Goal: Task Accomplishment & Management: Complete application form

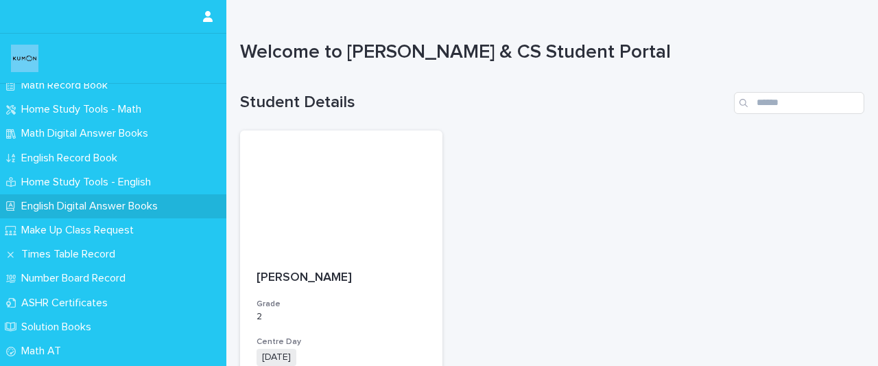
scroll to position [89, 0]
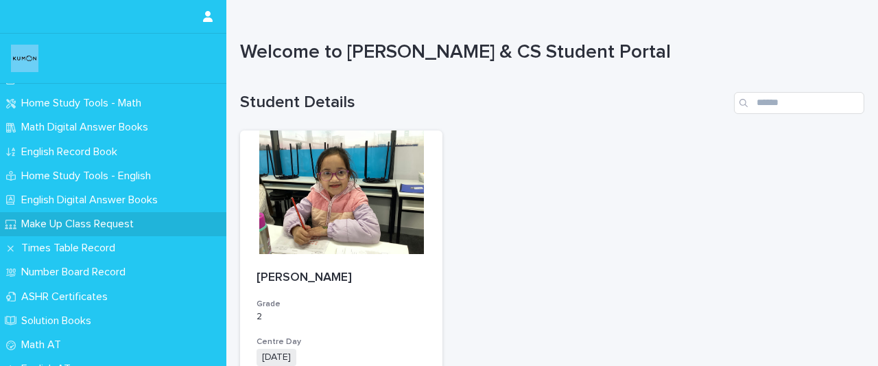
click at [62, 219] on p "Make Up Class Request" at bounding box center [80, 224] width 129 height 13
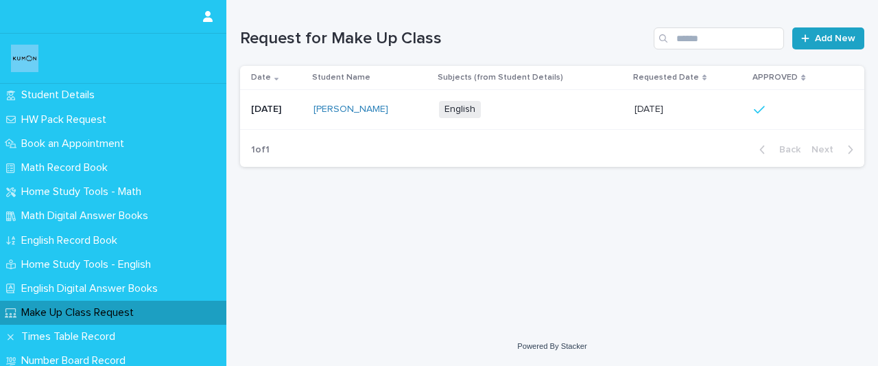
click at [826, 40] on span "Add New" at bounding box center [835, 39] width 40 height 10
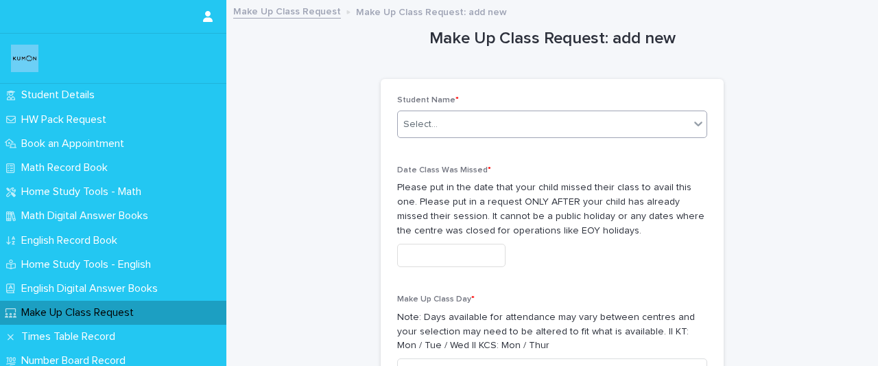
click at [513, 128] on div "Select..." at bounding box center [544, 124] width 292 height 23
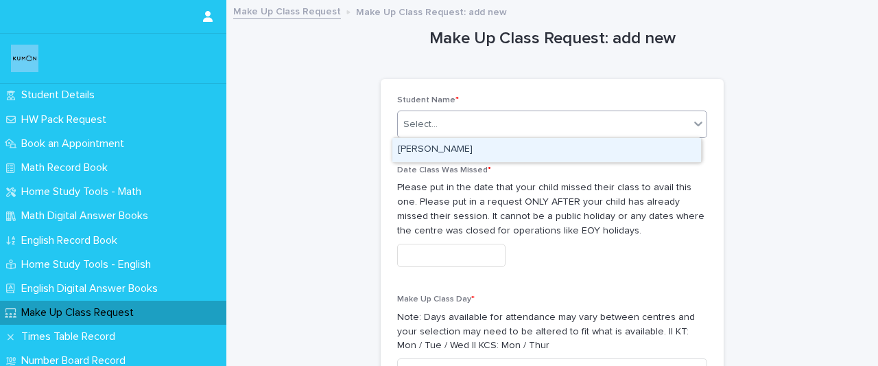
click at [483, 153] on div "[PERSON_NAME]" at bounding box center [547, 150] width 309 height 24
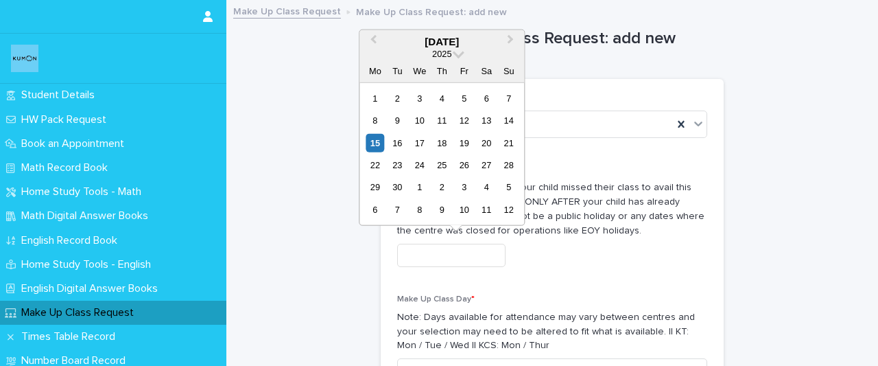
click at [439, 264] on input "text" at bounding box center [451, 256] width 108 height 24
click at [399, 146] on div "16" at bounding box center [397, 142] width 19 height 19
type input "**********"
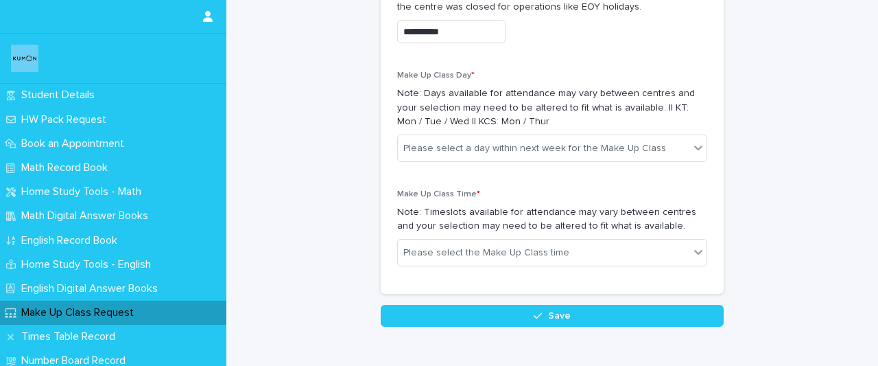
scroll to position [231, 0]
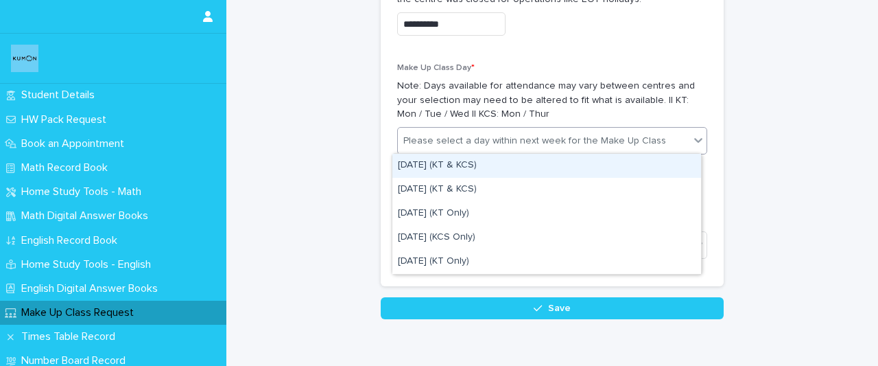
click at [692, 139] on icon at bounding box center [699, 140] width 14 height 14
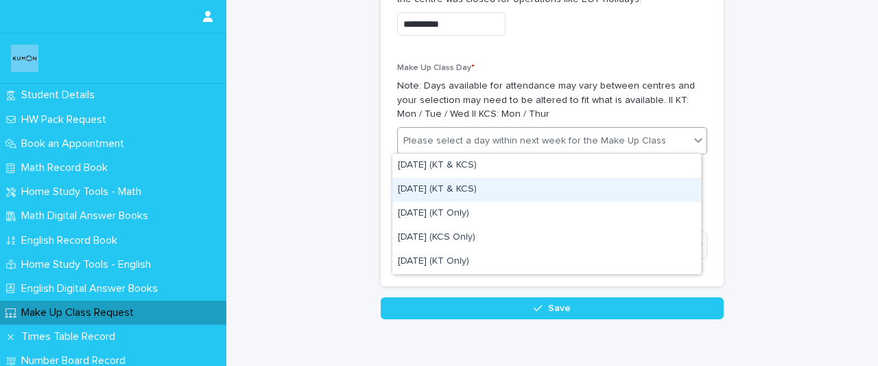
click at [622, 194] on div "[DATE] (KT & KCS)" at bounding box center [547, 190] width 309 height 24
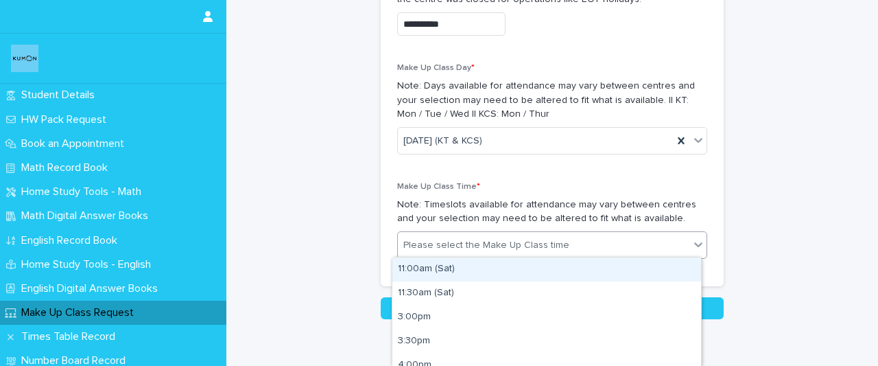
click at [589, 243] on div "Please select the Make Up Class time" at bounding box center [544, 245] width 292 height 23
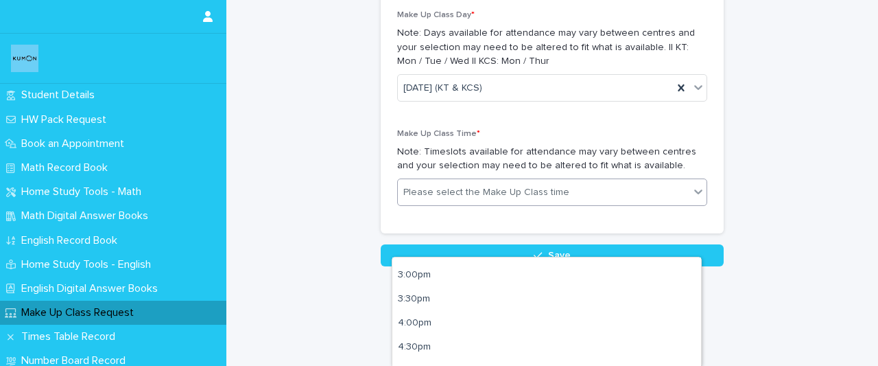
scroll to position [51, 0]
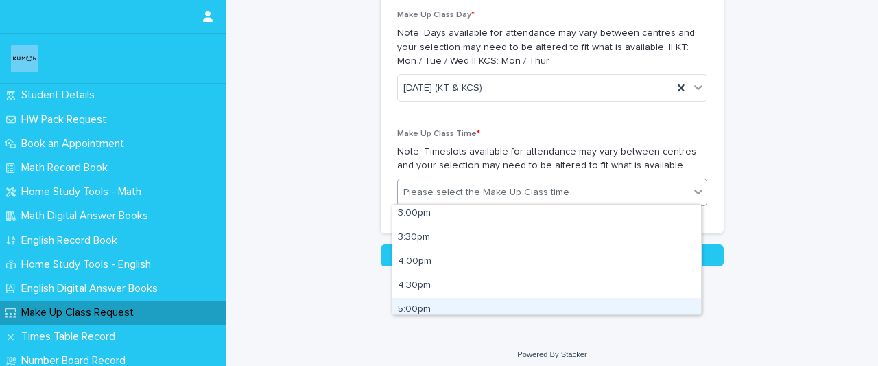
click at [431, 305] on div "5:00pm" at bounding box center [547, 310] width 309 height 24
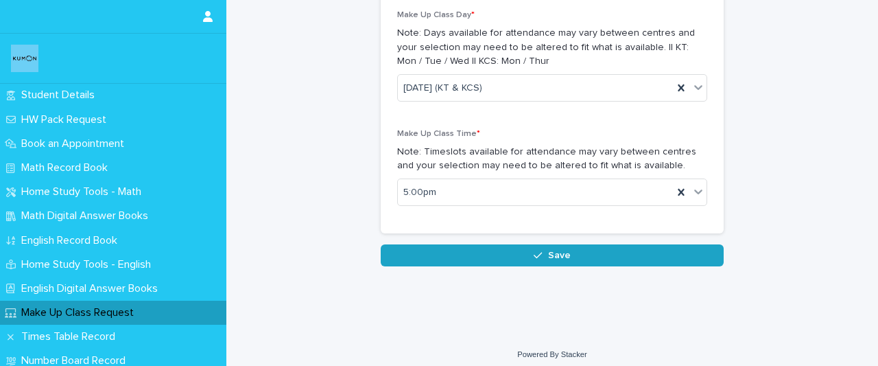
click at [554, 255] on span "Save" at bounding box center [559, 255] width 23 height 10
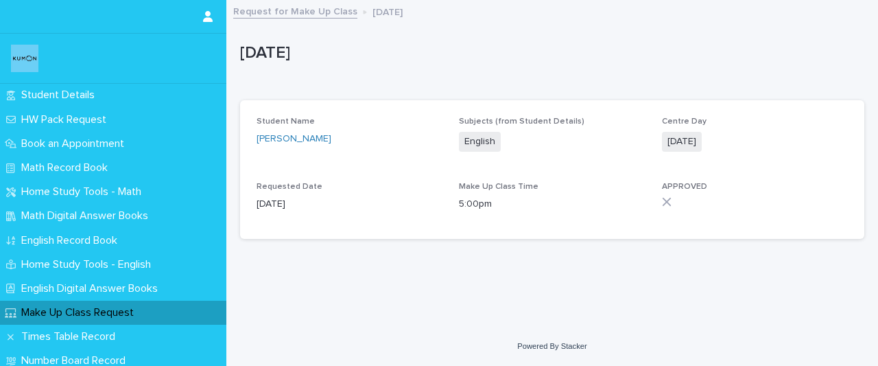
click at [666, 203] on icon at bounding box center [667, 202] width 10 height 10
click at [388, 12] on p "[DATE]" at bounding box center [388, 10] width 30 height 15
click at [125, 312] on p "Make Up Class Request" at bounding box center [80, 312] width 129 height 13
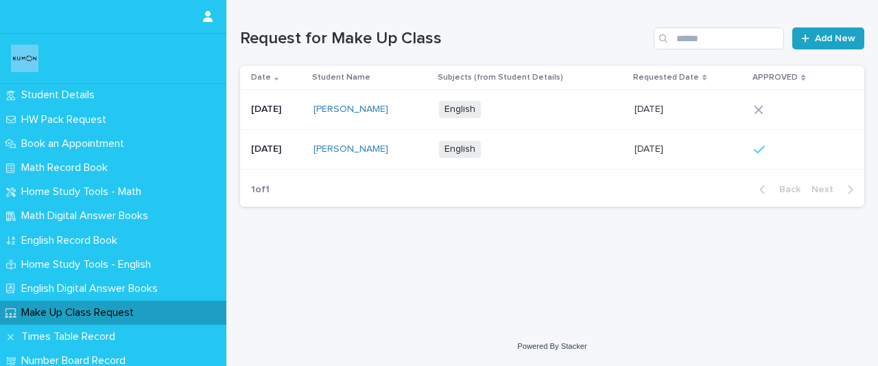
click at [832, 39] on span "Add New" at bounding box center [835, 39] width 40 height 10
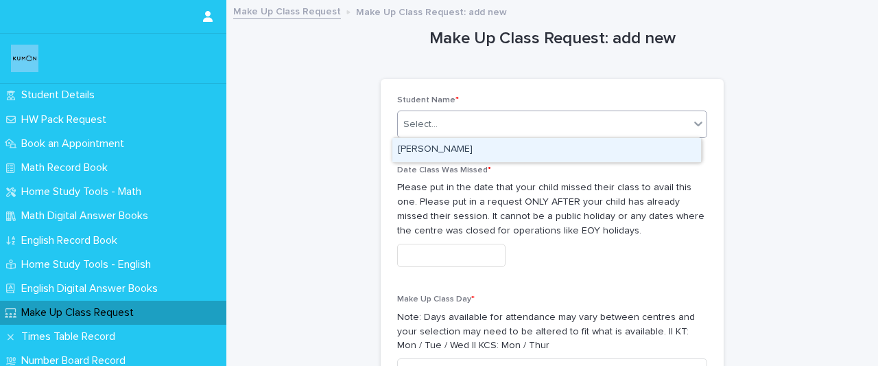
click at [560, 125] on div "Select..." at bounding box center [544, 124] width 292 height 23
click at [496, 156] on div "[PERSON_NAME]" at bounding box center [547, 150] width 309 height 24
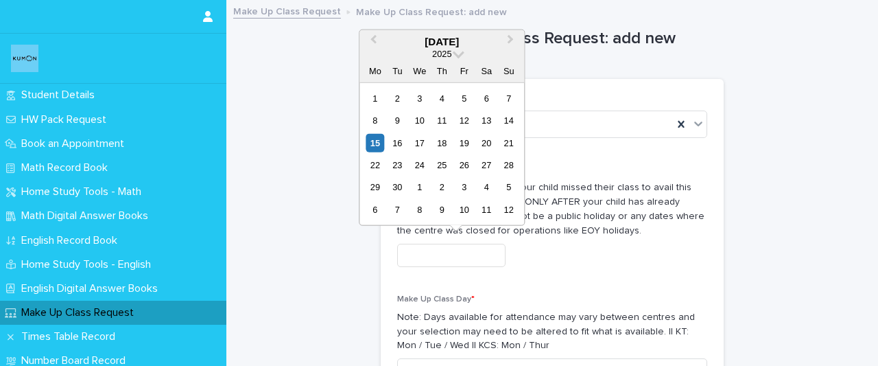
click at [439, 257] on input "text" at bounding box center [451, 256] width 108 height 24
click at [404, 145] on div "16" at bounding box center [397, 142] width 19 height 19
type input "**********"
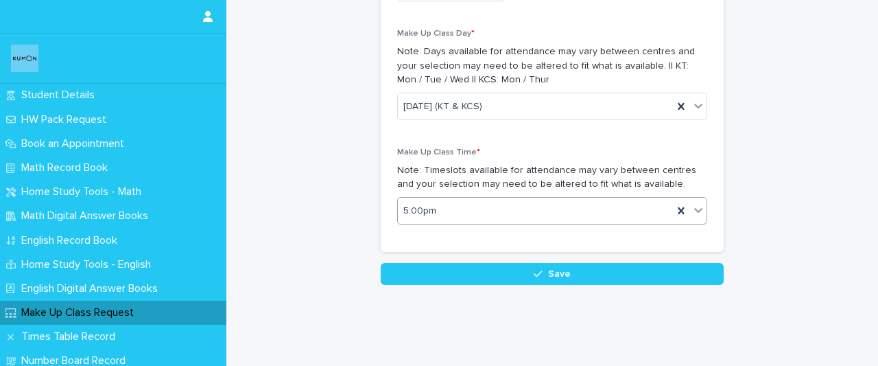
scroll to position [272, 0]
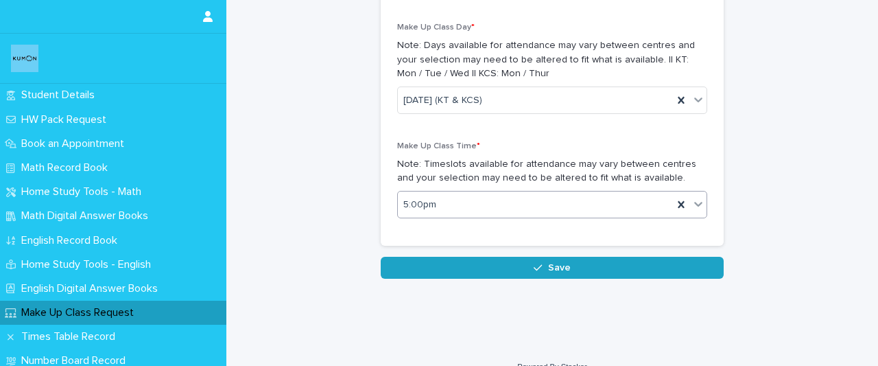
click at [675, 268] on button "Save" at bounding box center [552, 268] width 343 height 22
